Goal: Task Accomplishment & Management: Manage account settings

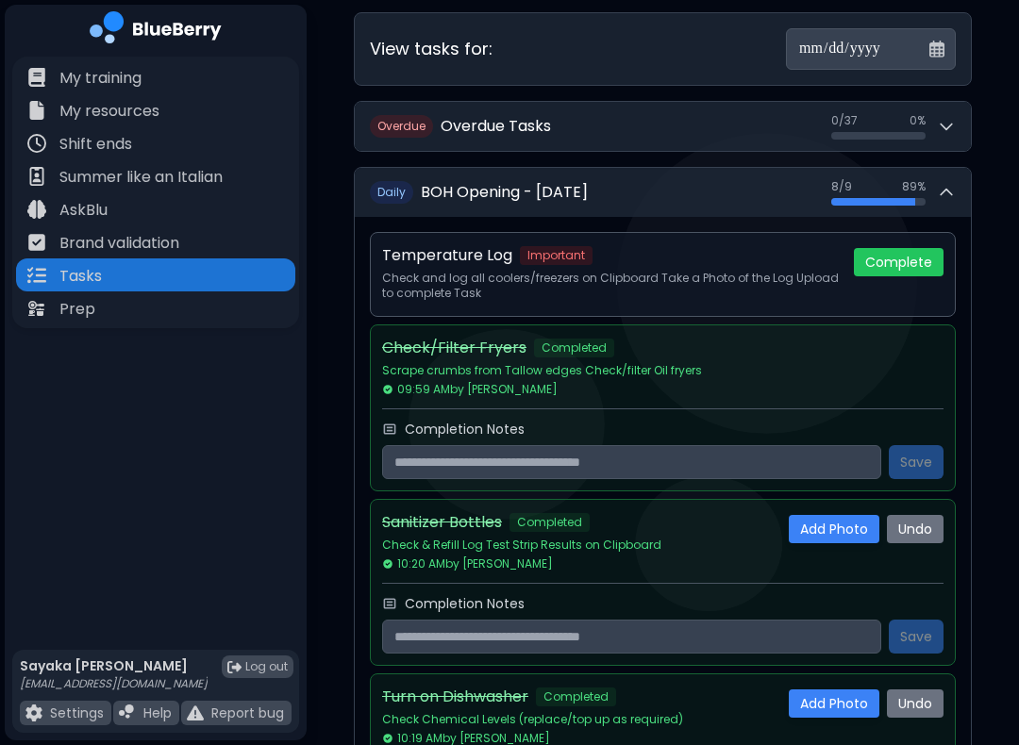
scroll to position [134, 0]
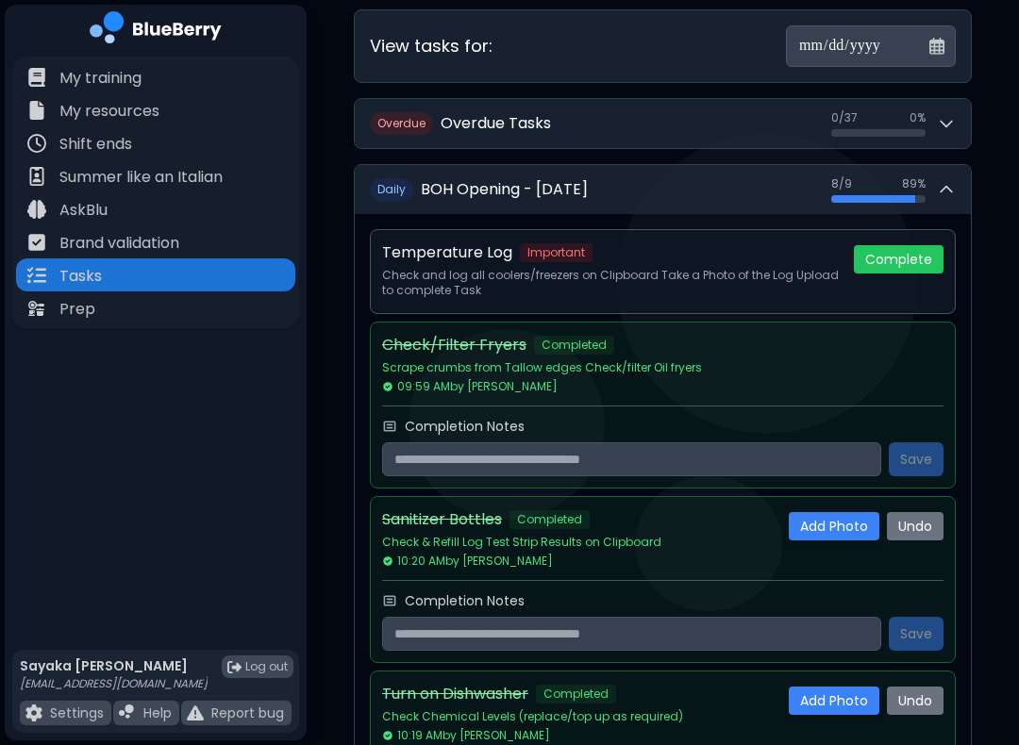
click at [815, 364] on div "Check/Filter Fryers Completed Scrape crumbs from Tallow edges Check/filter Oil …" at bounding box center [655, 364] width 546 height 60
click at [902, 251] on button "Complete" at bounding box center [899, 259] width 90 height 28
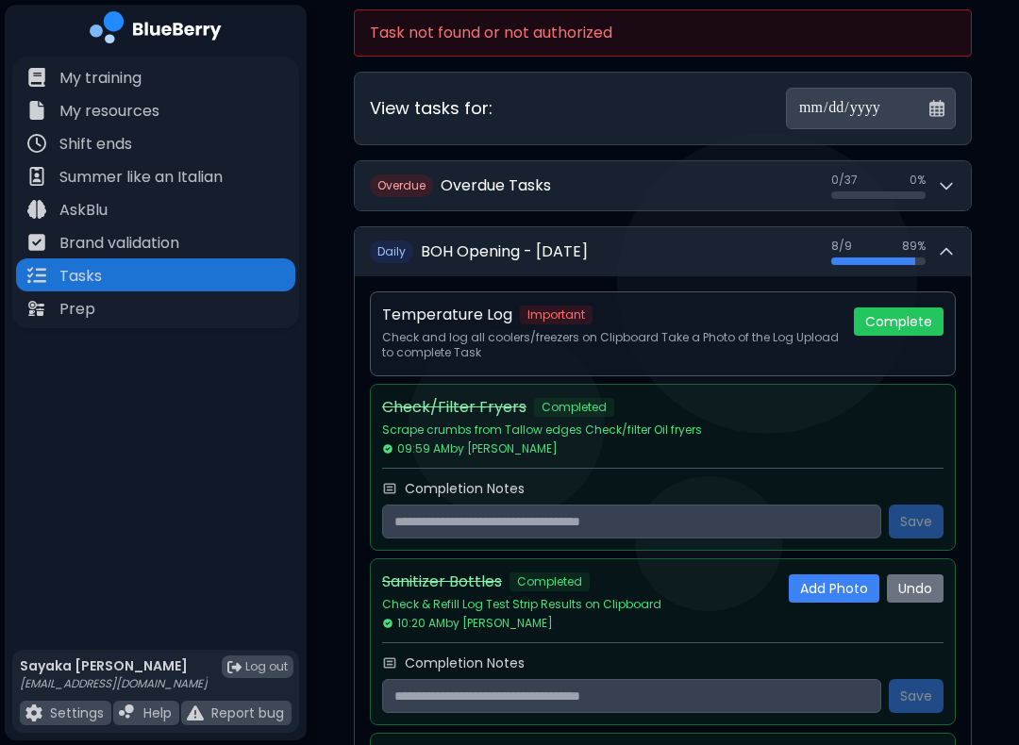
click at [902, 311] on button "Complete" at bounding box center [899, 322] width 90 height 28
click at [937, 239] on div "8 / 9 8 / 9 89 %" at bounding box center [893, 252] width 125 height 26
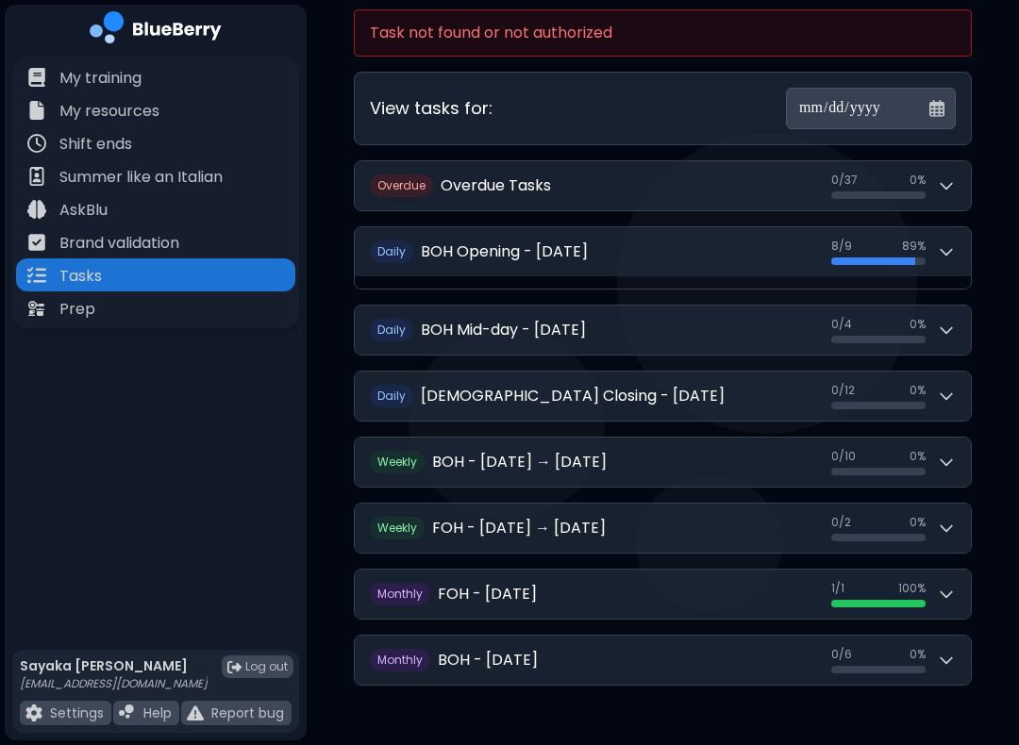
scroll to position [126, 0]
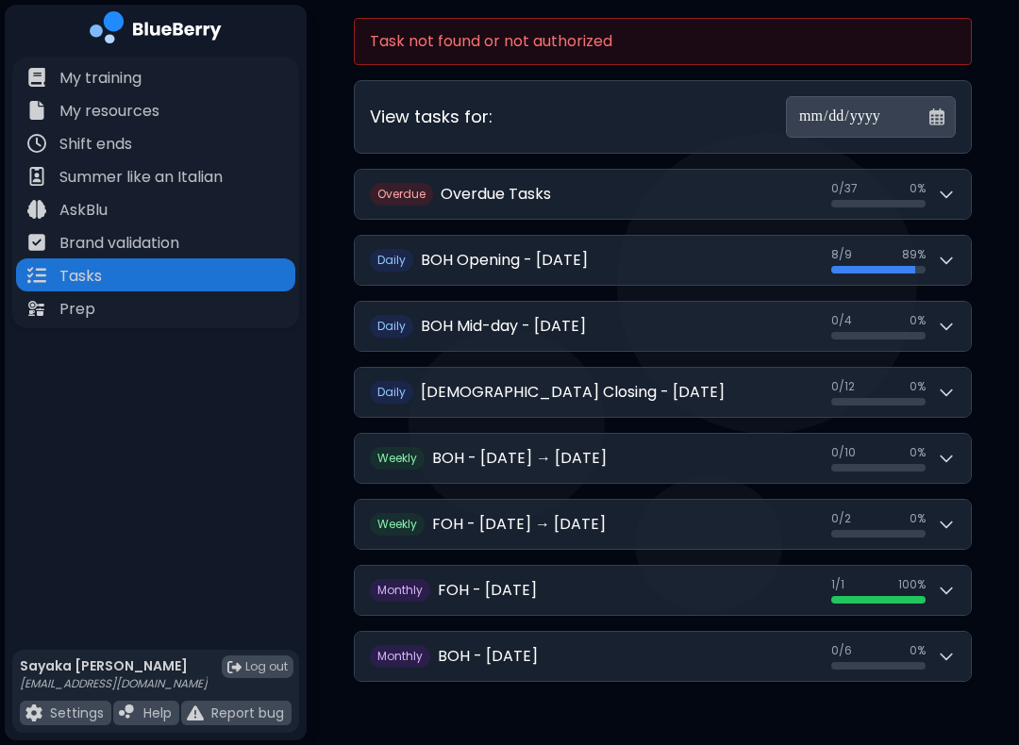
click at [478, 447] on h2 "BOH - [DATE] → [DATE]" at bounding box center [519, 458] width 175 height 23
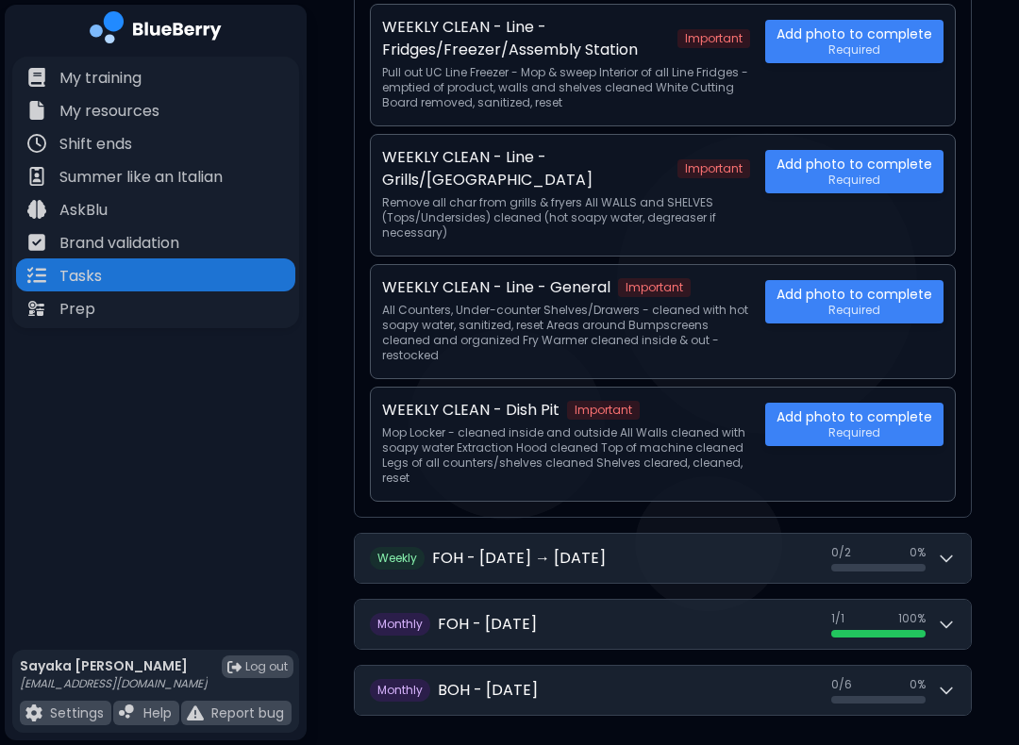
scroll to position [1226, 0]
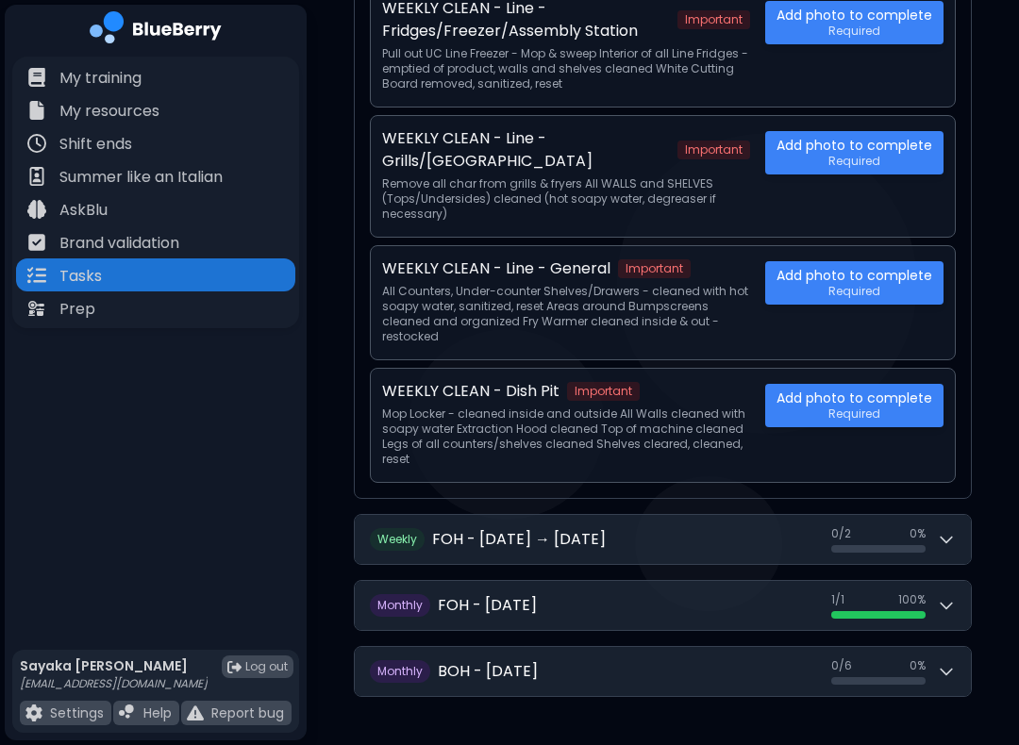
click at [510, 515] on button "W eekly FOH - [DATE] → [DATE] 0 / 2 0 / 2 0 %" at bounding box center [663, 539] width 616 height 49
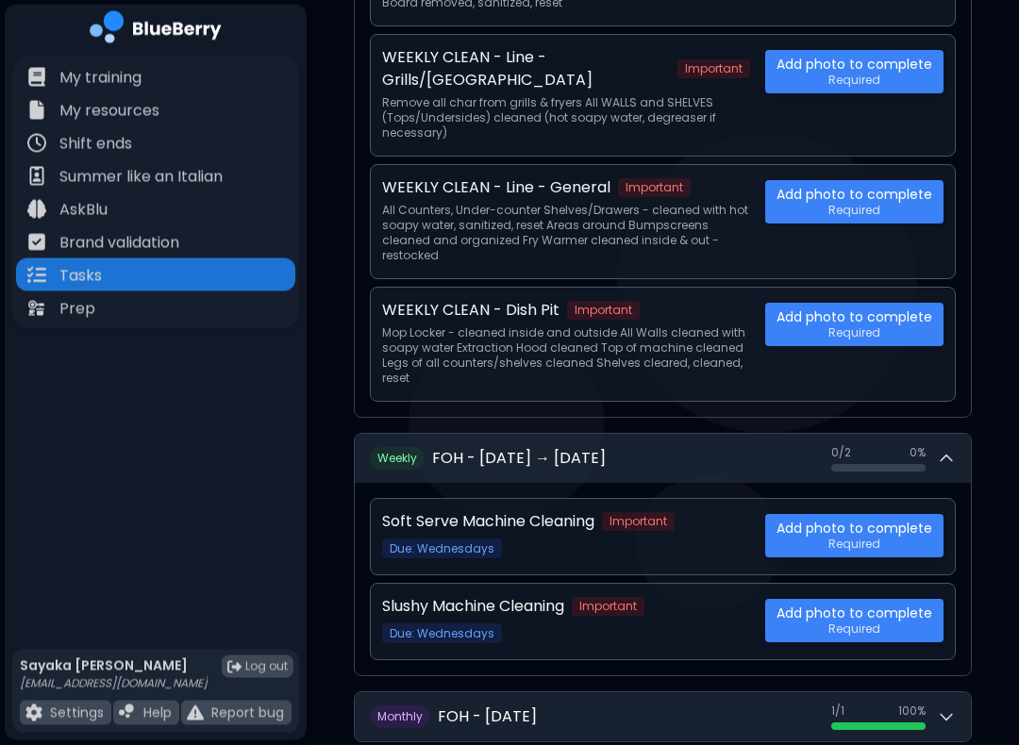
scroll to position [1418, 0]
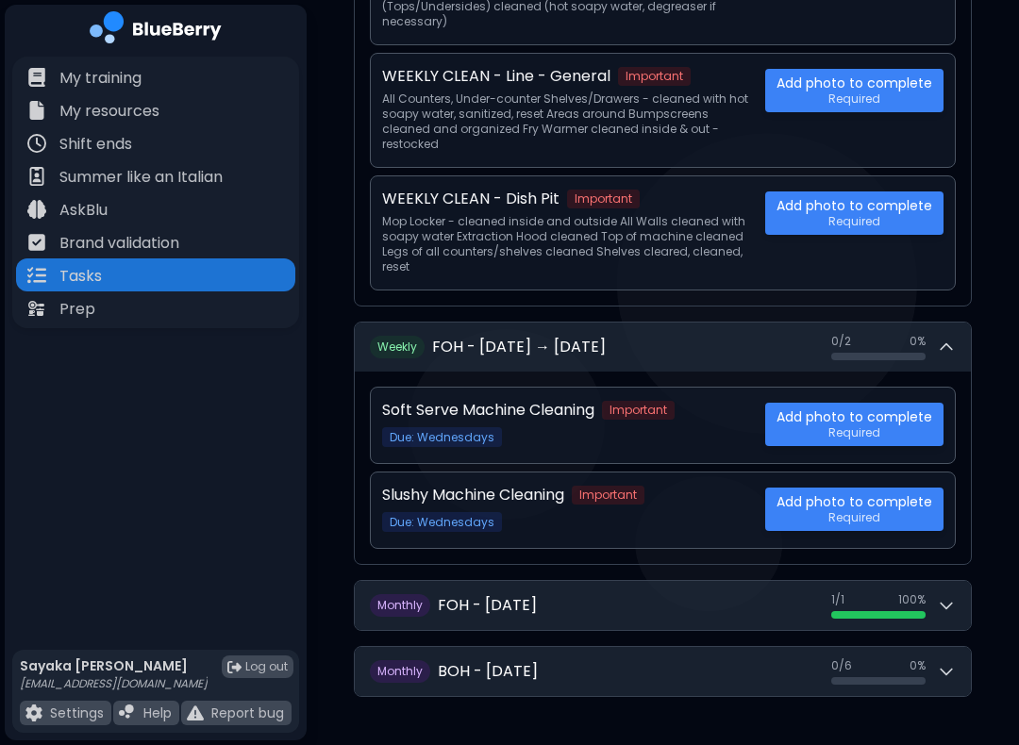
click at [628, 334] on button "W eekly FOH - [DATE] → [DATE] 0 / 2 0 / 2 0 %" at bounding box center [663, 347] width 616 height 49
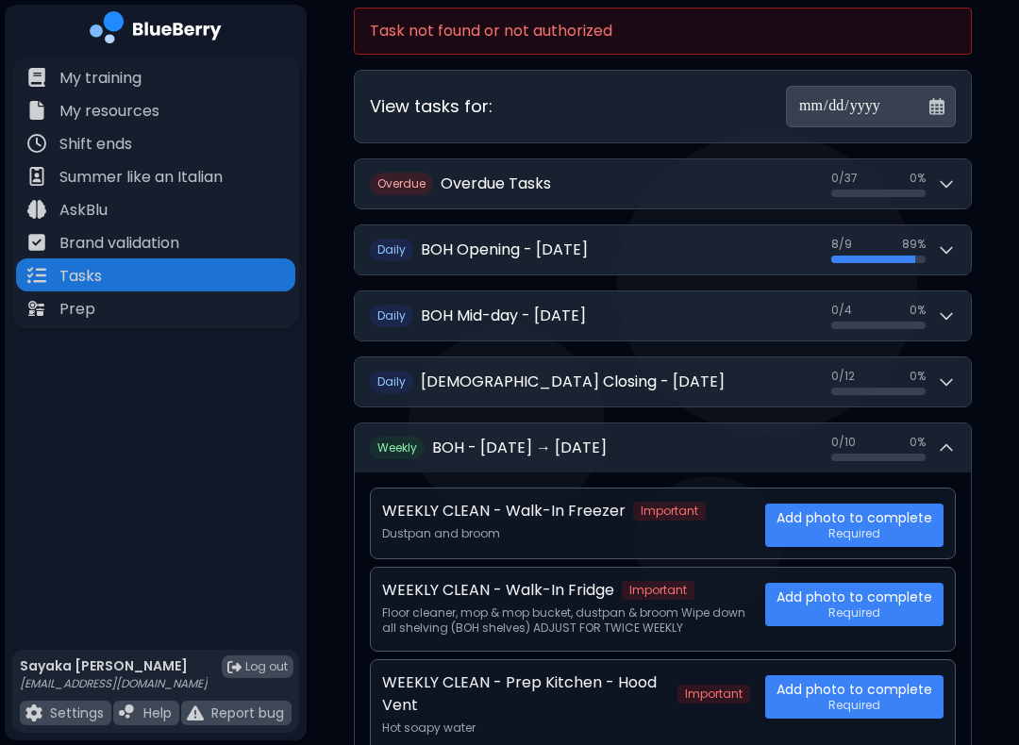
scroll to position [137, 0]
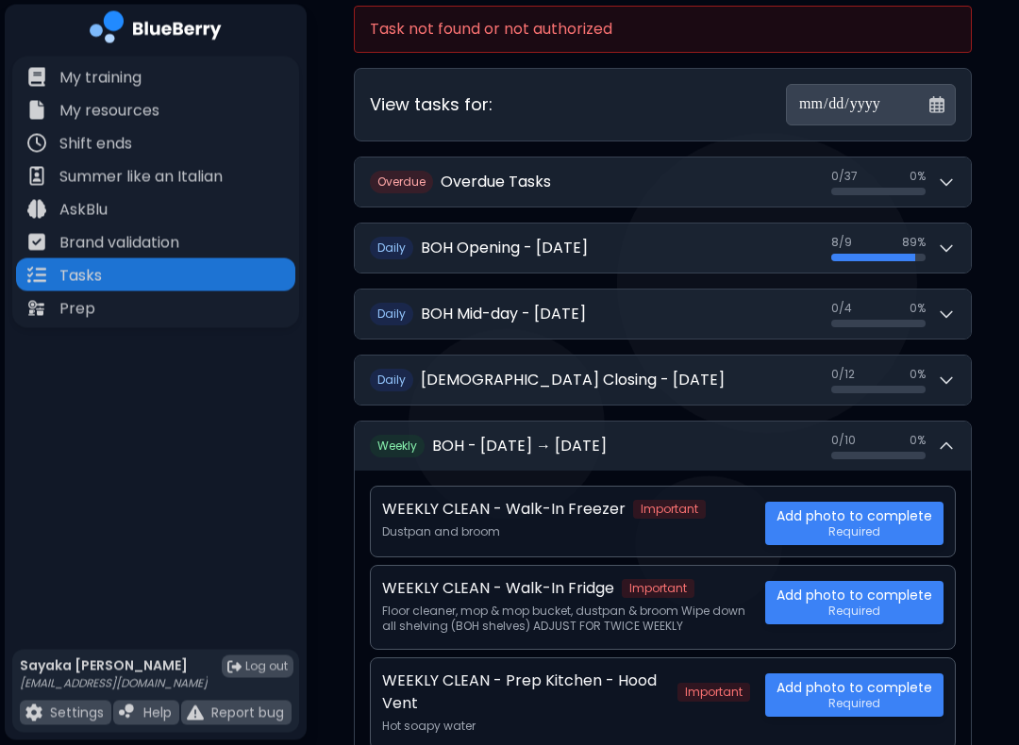
click at [251, 646] on div "[PERSON_NAME] [EMAIL_ADDRESS][DOMAIN_NAME] Log out Settings Help Report bug" at bounding box center [156, 693] width 302 height 96
